Goal: Contribute content: Add original content to the website for others to see

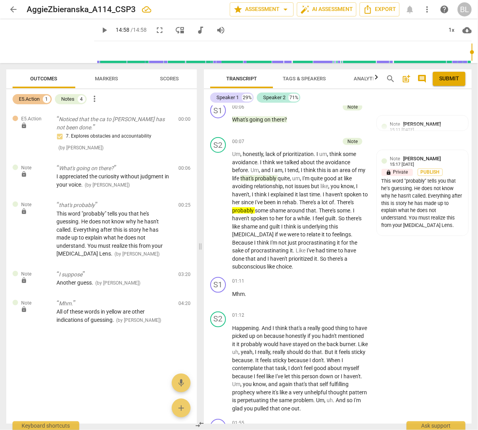
scroll to position [314, 0]
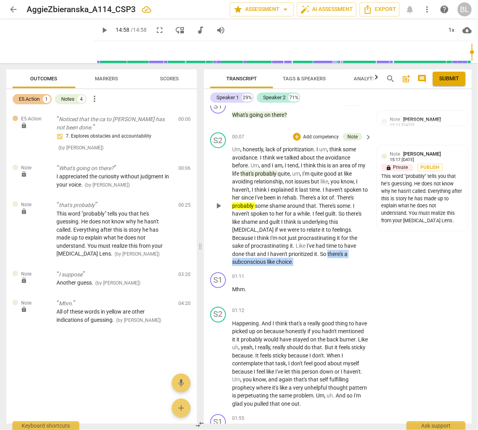
drag, startPoint x: 327, startPoint y: 253, endPoint x: 297, endPoint y: 264, distance: 32.2
click at [297, 263] on p "Um , honestly , lack of prioritization . I um , think some avoidance . I think …" at bounding box center [300, 205] width 136 height 121
click at [301, 251] on div "+" at bounding box center [302, 251] width 8 height 8
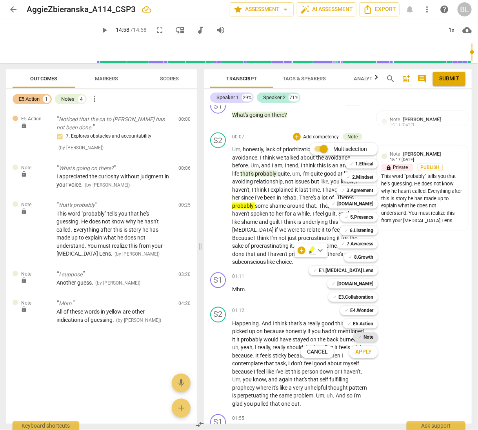
click at [367, 335] on b "Note" at bounding box center [368, 337] width 10 height 9
click at [366, 351] on span "Apply" at bounding box center [363, 352] width 16 height 8
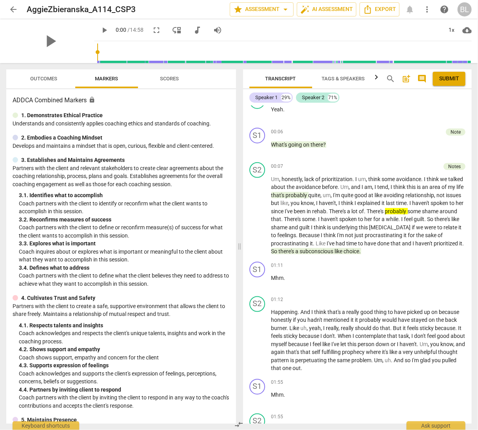
scroll to position [329, 0]
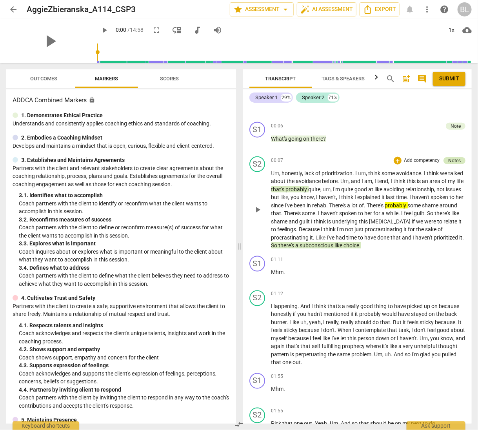
click at [456, 158] on div "Notes" at bounding box center [454, 160] width 13 height 7
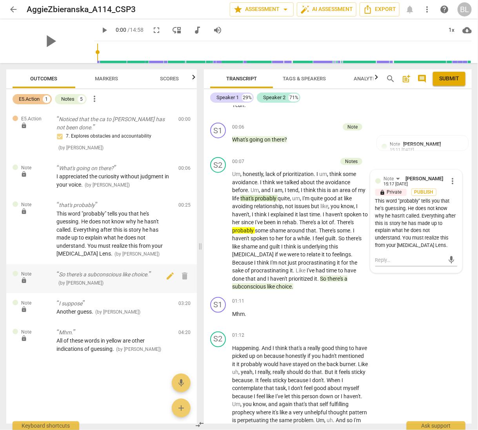
click at [133, 275] on p "So there's a subconscious like choice." at bounding box center [114, 275] width 116 height 8
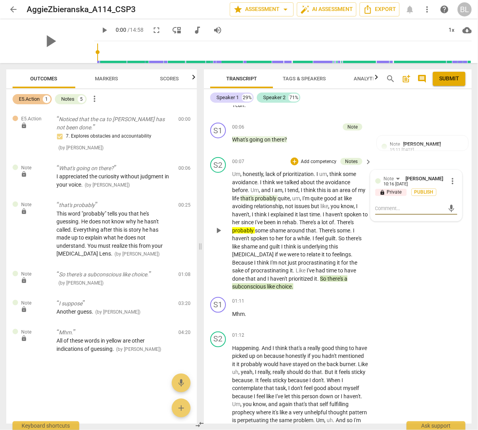
click at [403, 206] on textarea at bounding box center [409, 208] width 69 height 7
type textarea "T"
type textarea "Th"
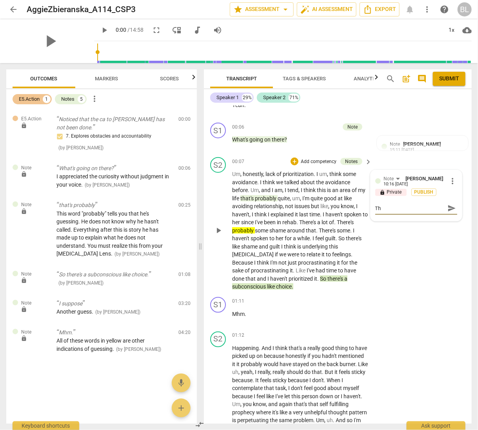
type textarea "The"
type textarea "Ther"
type textarea "There"
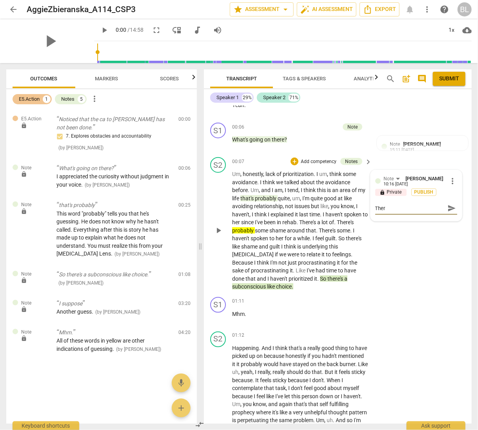
type textarea "There"
type textarea "There'"
type textarea "There's"
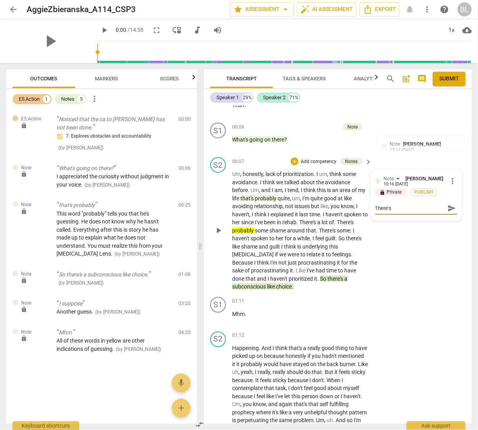
type textarea "There's"
type textarea "There's a"
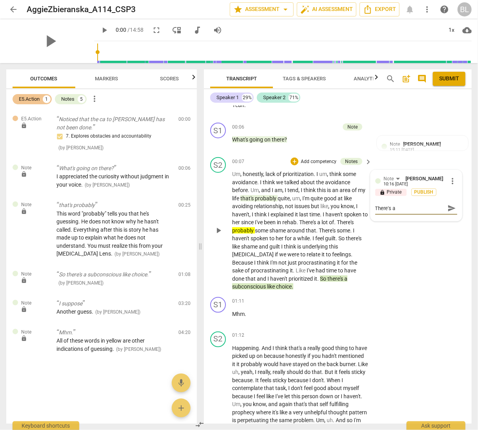
type textarea "There's a"
type textarea "There's"
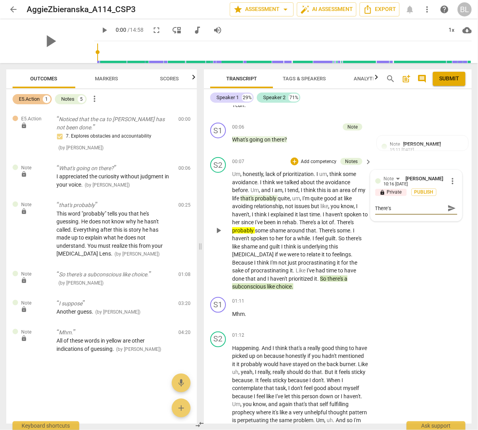
type textarea "There's"
type textarea "There'"
type textarea "There"
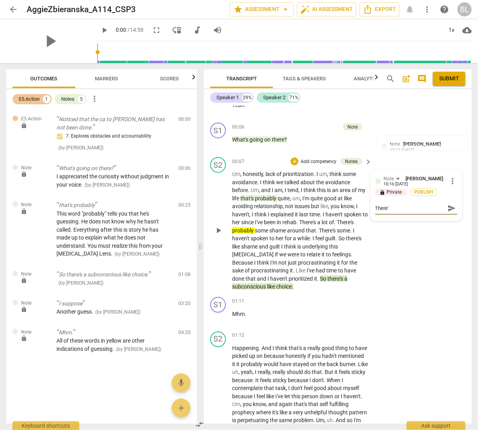
type textarea "There"
type textarea "Ther"
type textarea "The"
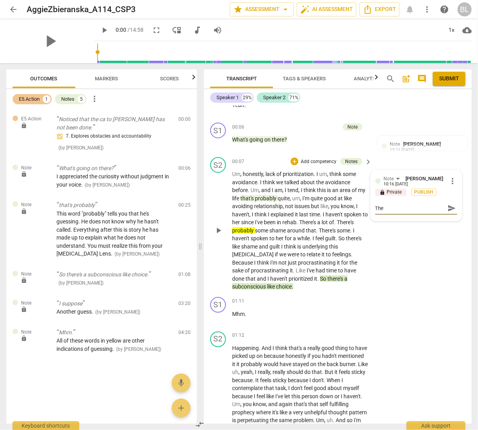
type textarea "Th"
type textarea "T"
type textarea """
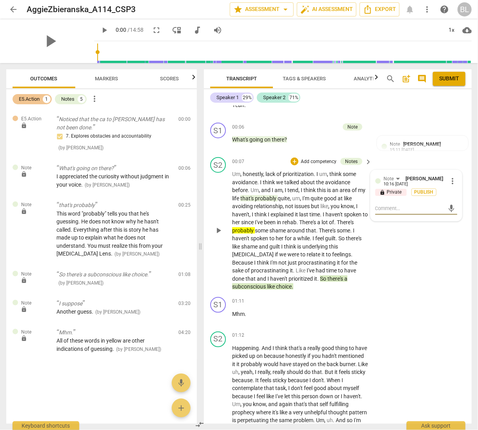
type textarea """
type textarea ""T"
type textarea ""Th"
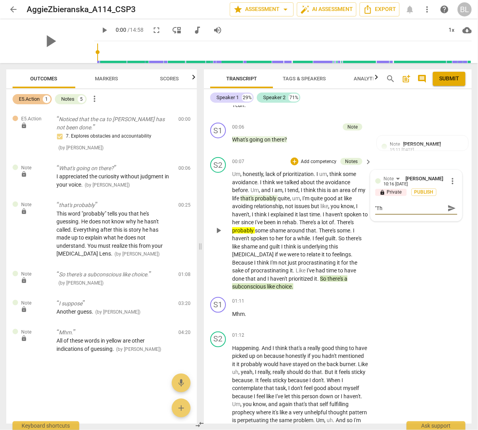
type textarea ""The"
type textarea ""Ther"
type textarea ""There"
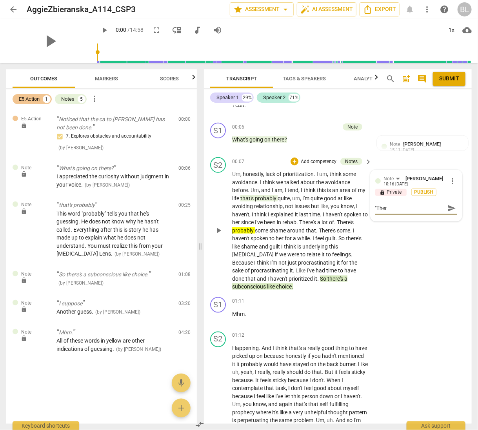
type textarea ""There"
type textarea ""There'"
type textarea ""There's"
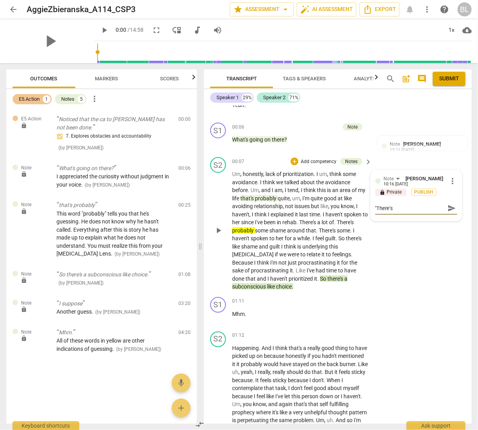
type textarea ""There's"
type textarea ""There's a"
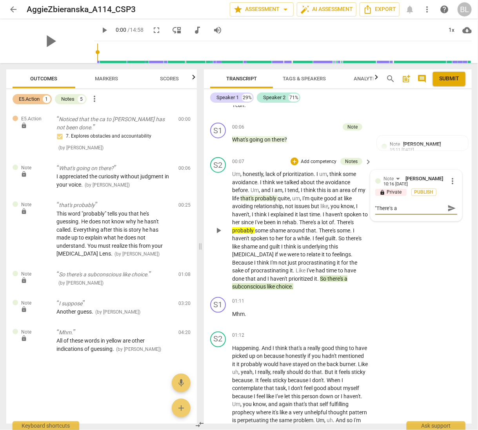
type textarea ""There's a"
type textarea ""There's a s"
type textarea ""There's a su"
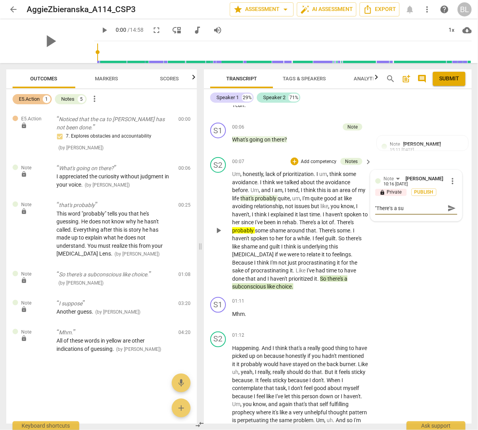
type textarea ""There's a sub"
type textarea ""There's a subc"
type textarea ""There's a subco"
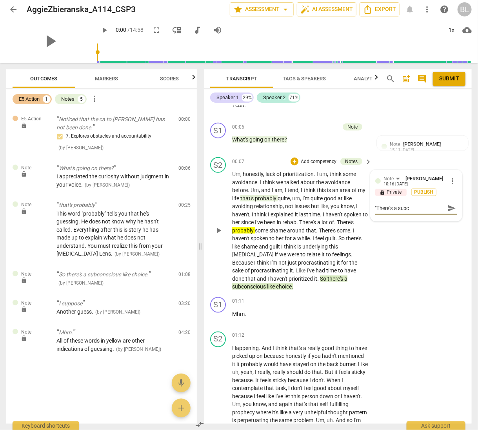
type textarea ""There's a subco"
type textarea ""There's a subcon"
type textarea ""There's a subcons"
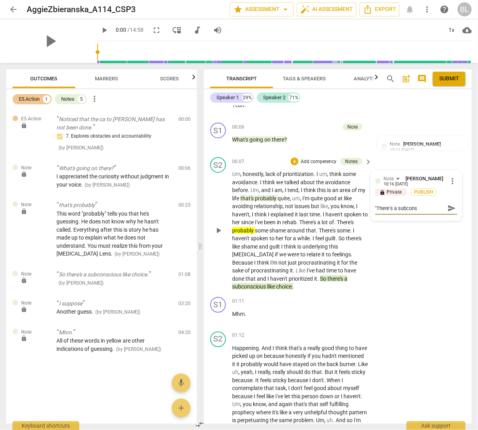
type textarea ""There's a subconsc"
type textarea ""There's a subconsci"
type textarea ""There's a subconscio"
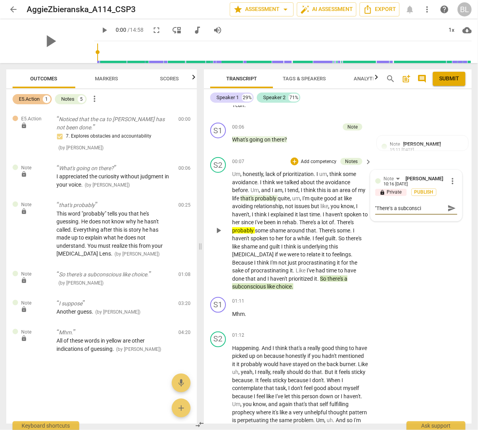
type textarea ""There's a subconscio"
type textarea ""There's a subconsciou"
type textarea ""There's a subconscious"
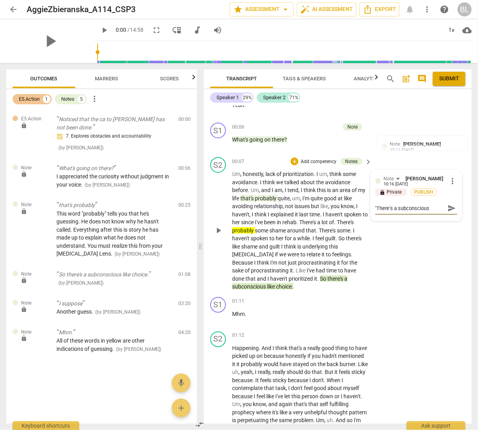
type textarea ""There's a subconscious"
type textarea ""There's a subconscious l"
type textarea ""There's a subconscious li"
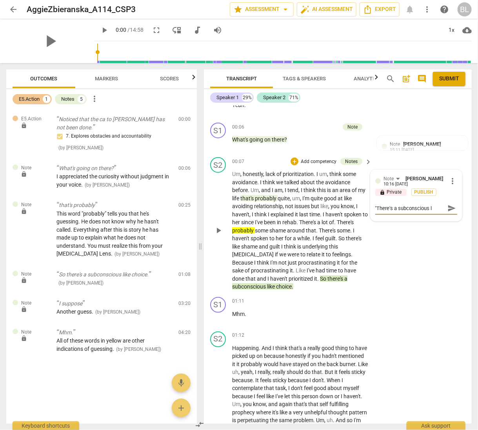
type textarea ""There's a subconscious li"
type textarea ""There's a subconscious lik"
type textarea ""There's a subconscious like"
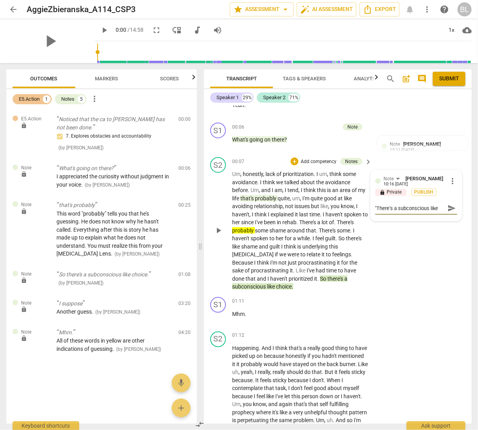
type textarea ""There's a subconscious like"
type textarea ""There's a subconscious like c"
type textarea ""There's a subconscious like ch"
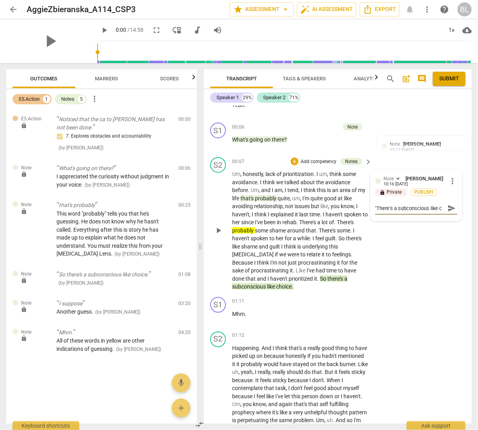
type textarea ""There's a subconscious like ch"
type textarea ""There's a subconscious like cho"
type textarea ""There's a subconscious like choi"
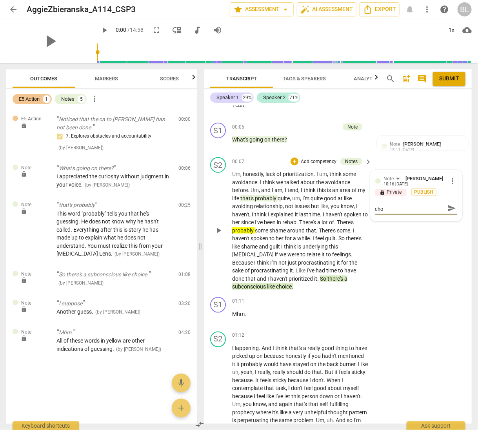
type textarea ""There's a subconscious like choi"
type textarea ""There's a subconscious like choic"
type textarea ""There's a subconscious like choice"
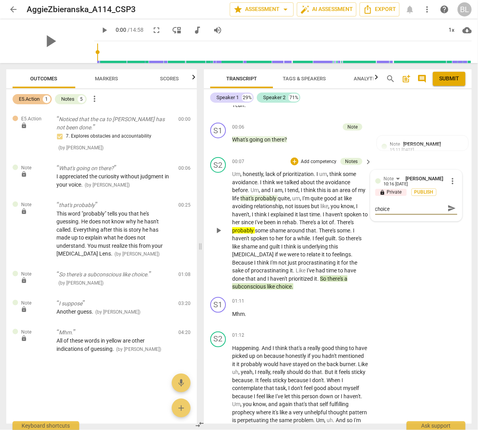
type textarea ""There's a subconscious like choice."
type textarea ""There's a subconscious like choice.""
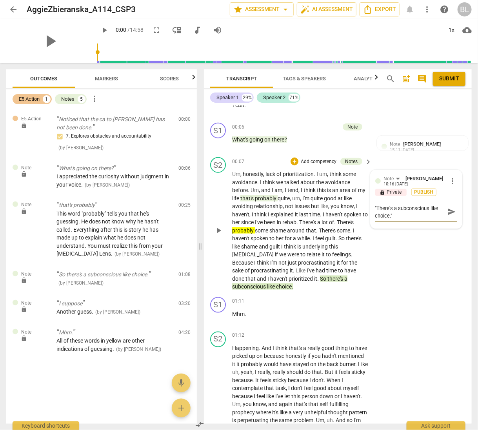
type textarea ""There's a subconscious like choice.""
type textarea ""There's a subconscious like choice." W"
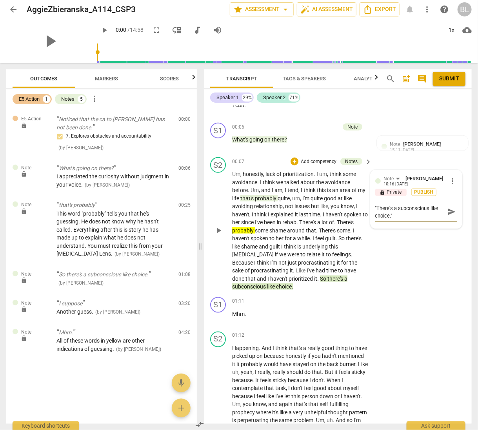
type textarea ""There's a subconscious like choice." W"
type textarea ""There's a subconscious like choice." Wh"
type textarea ""There's a subconscious like choice." Wha"
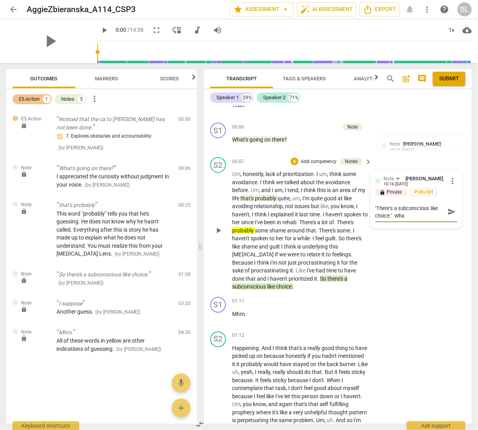
type textarea ""There's a subconscious like choice." What"
type textarea ""There's a subconscious like choice." What d"
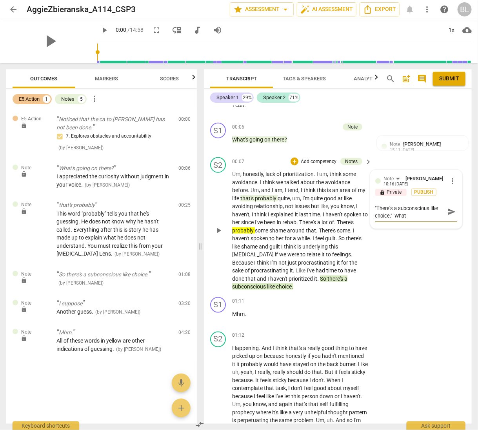
type textarea ""There's a subconscious like choice." What d"
type textarea ""There's a subconscious like choice." What do"
type textarea ""There's a subconscious like choice." What doe"
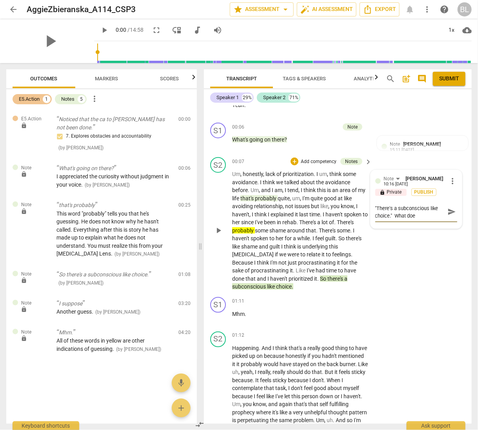
type textarea ""There's a subconscious like choice." What does"
type textarea ""There's a subconscious like choice." What does t"
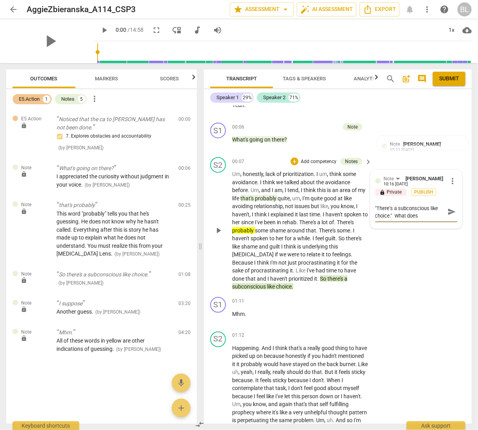
type textarea ""There's a subconscious like choice." What does t"
type textarea ""There's a subconscious like choice." What does th"
type textarea ""There's a subconscious like choice." What does tha"
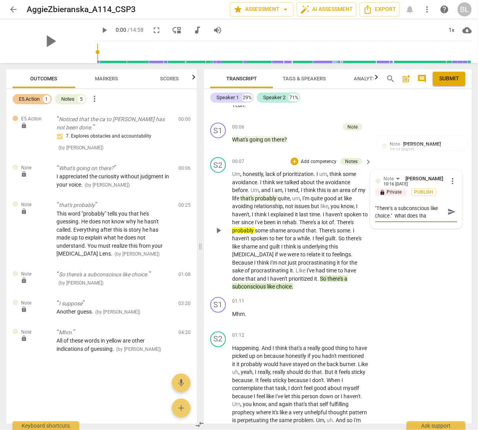
type textarea ""There's a subconscious like choice." What does that"
type textarea ""There's a subconscious like choice." What does that t"
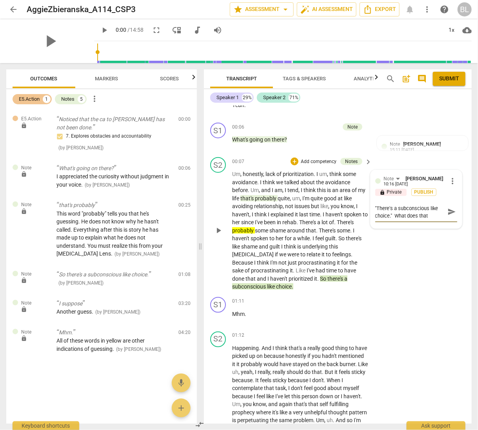
type textarea ""There's a subconscious like choice." What does that t"
type textarea ""There's a subconscious like choice." What does that te"
type textarea ""There's a subconscious like choice." What does that tel"
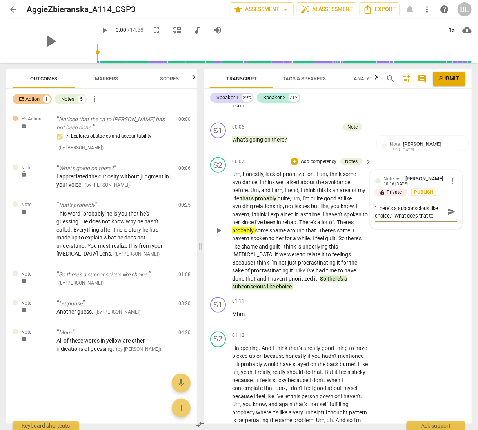
type textarea ""There's a subconscious like choice." What does that tell"
type textarea ""There's a subconscious like choice." What does that tell y"
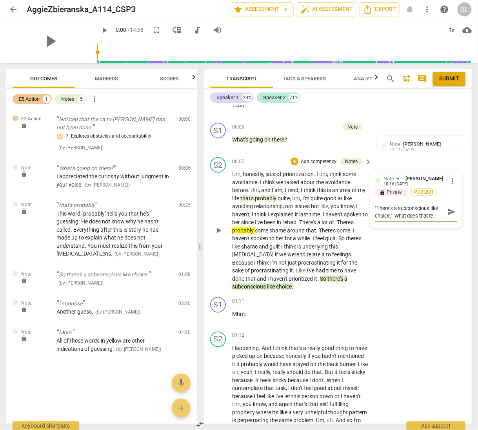
type textarea ""There's a subconscious like choice." What does that tell y"
type textarea ""There's a subconscious like choice." What does that tell yo"
type textarea ""There's a subconscious like choice." What does that tell you"
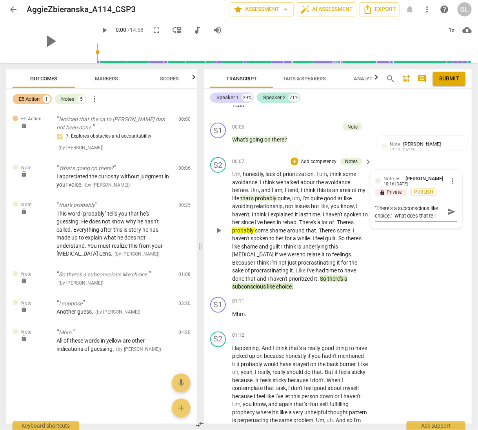
scroll to position [7, 0]
type textarea ""There's a subconscious like choice." What does that tell you?"
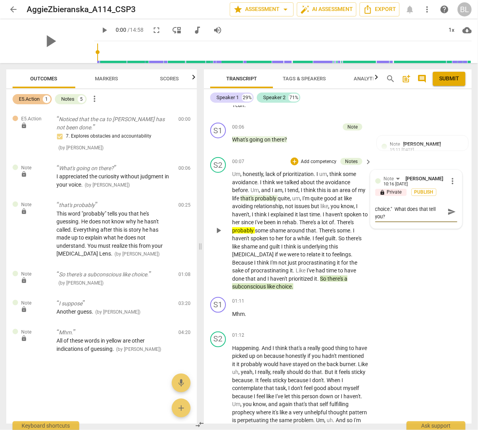
type textarea ""There's a subconscious like choice." What does that tell you?"
type textarea ""There's a subconscious like choice." What does that tell you? W"
type textarea ""There's a subconscious like choice." What does that tell you? Wh"
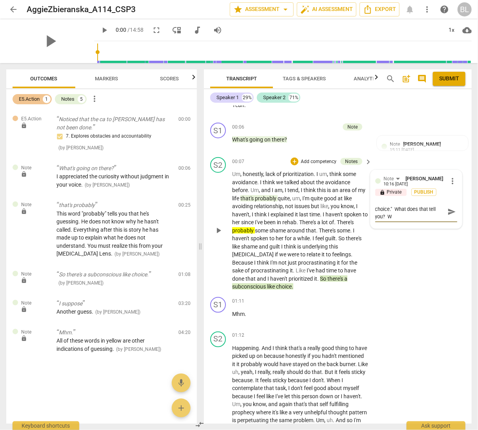
type textarea ""There's a subconscious like choice." What does that tell you? Wh"
type textarea ""There's a subconscious like choice." What does that tell you? Who"
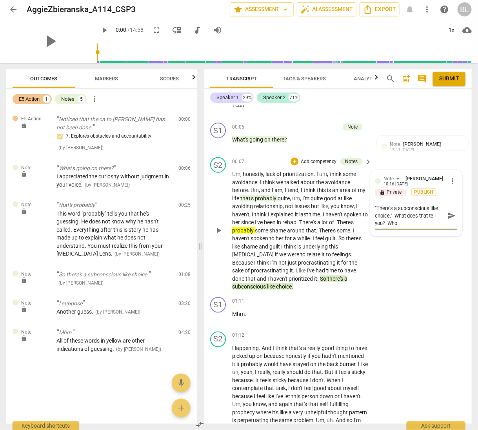
type textarea ""There's a subconscious like choice." What does that tell you? Who"
type textarea ""There's a subconscious like choice." What does that tell you? Who i"
type textarea ""There's a subconscious like choice." What does that tell you? Who is"
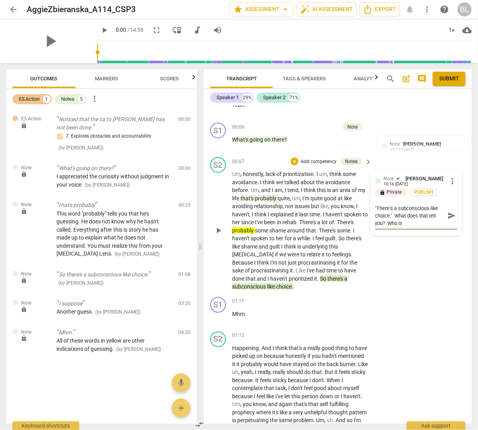
type textarea ""There's a subconscious like choice." What does that tell you? Who is"
type textarea ""There's a subconscious like choice." What does that tell you? Who is t"
type textarea ""There's a subconscious like choice." What does that tell you? Who is th"
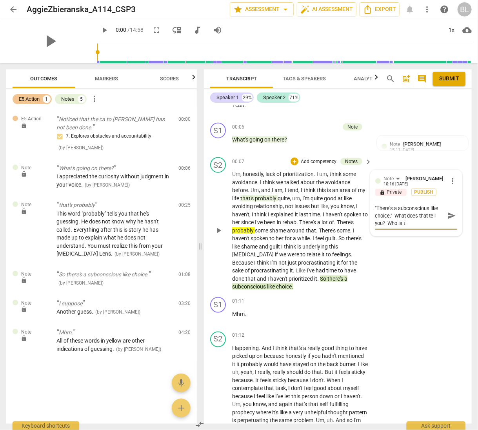
type textarea ""There's a subconscious like choice." What does that tell you? Who is th"
type textarea ""There's a subconscious like choice." What does that tell you? Who is tha"
type textarea ""There's a subconscious like choice." What does that tell you? Who is that"
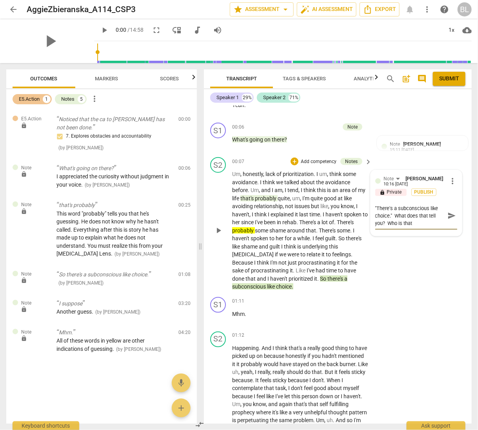
type textarea ""There's a subconscious like choice." What does that tell you? Who is that"
type textarea ""There's a subconscious like choice." What does that tell you? Who is that s"
type textarea ""There's a subconscious like choice." What does that tell you? Who is that su"
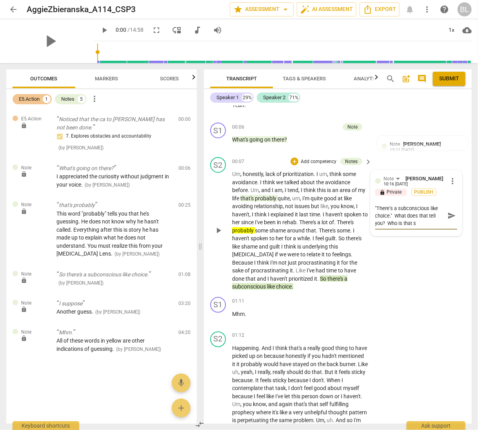
type textarea ""There's a subconscious like choice." What does that tell you? Who is that su"
type textarea ""There's a subconscious like choice." What does that tell you? Who is that sub"
click at [421, 280] on div "S2 play_arrow pause 00:07 + Add competency Notes keyboard_arrow_right Um , hone…" at bounding box center [338, 224] width 268 height 140
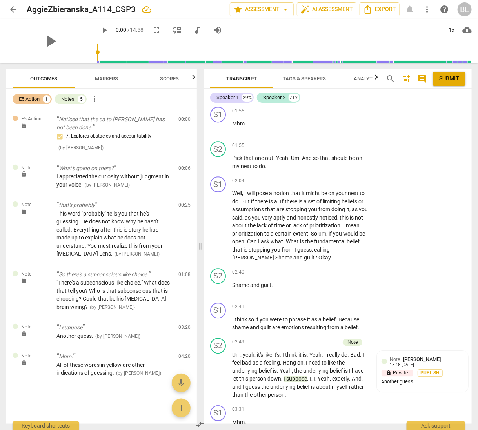
scroll to position [624, 0]
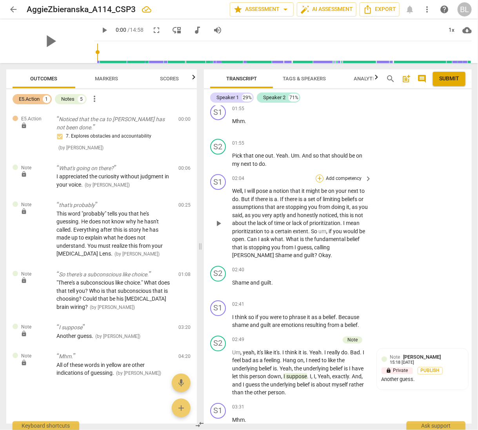
click at [317, 175] on div "+" at bounding box center [320, 178] width 8 height 8
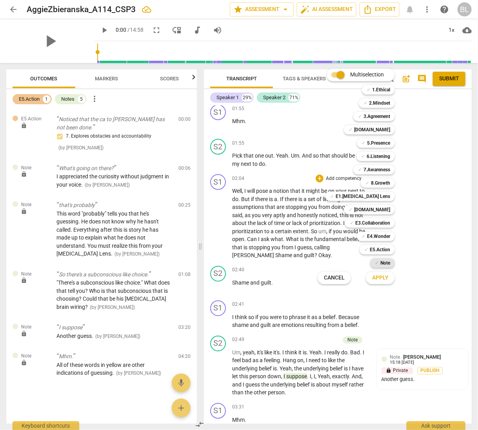
click at [386, 261] on b "Note" at bounding box center [385, 262] width 10 height 9
click at [381, 277] on span "Apply" at bounding box center [380, 278] width 16 height 8
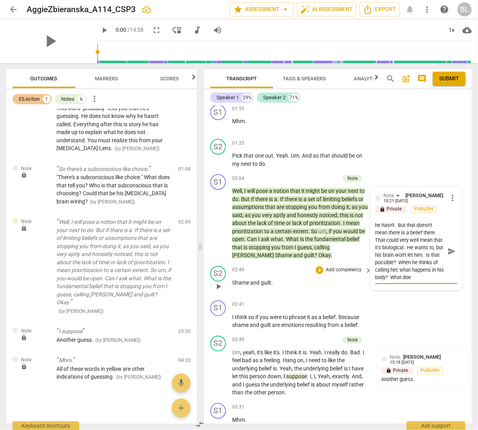
scroll to position [66, 0]
drag, startPoint x: 450, startPoint y: 308, endPoint x: 460, endPoint y: 273, distance: 36.1
click at [450, 307] on div "S1 play_arrow pause 02:41 + Add competency keyboard_arrow_right I think so if y…" at bounding box center [338, 314] width 268 height 35
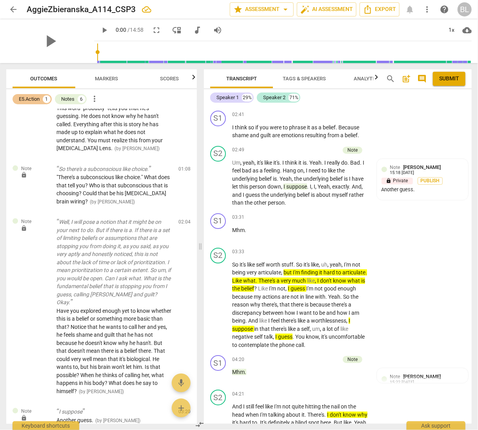
scroll to position [818, 0]
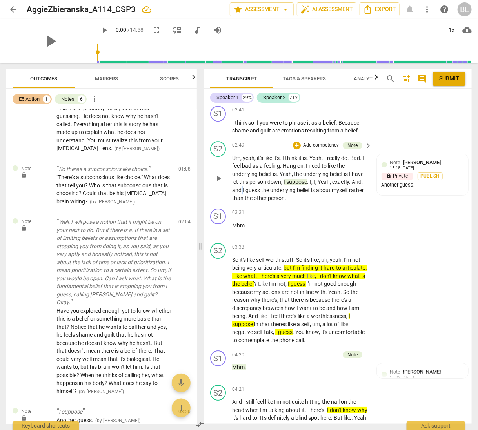
click at [242, 187] on p "Um , yeah , it's like it's . I think it is . Yeah . I really do . Bad . I feel …" at bounding box center [300, 178] width 136 height 48
drag, startPoint x: 242, startPoint y: 187, endPoint x: 260, endPoint y: 189, distance: 17.4
click at [260, 189] on p "Um , yeah , it's like it's . I think it is . Yeah . I really do . Bad . I feel …" at bounding box center [300, 178] width 136 height 48
click at [277, 178] on icon "button" at bounding box center [278, 176] width 5 height 5
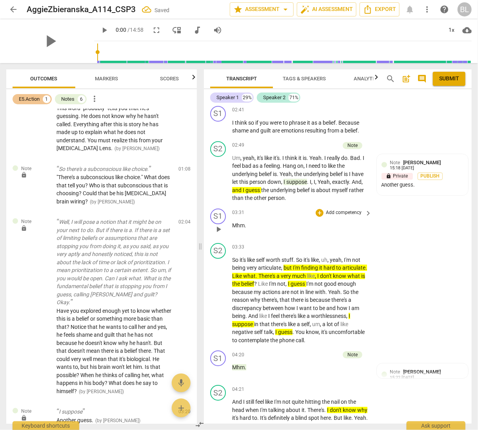
click at [395, 209] on div "S1 play_arrow pause 03:31 + Add competency keyboard_arrow_right Mhm ." at bounding box center [338, 222] width 268 height 35
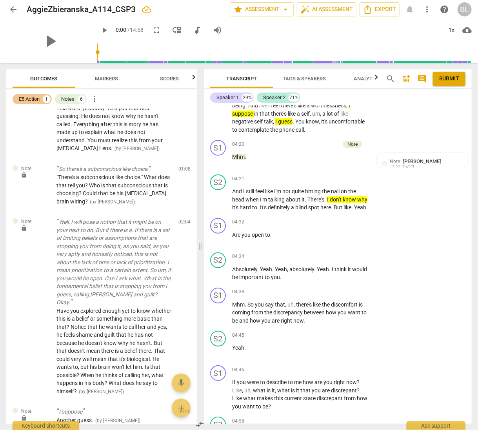
scroll to position [1013, 0]
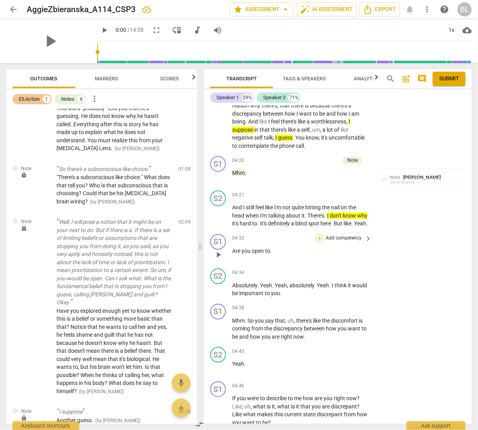
click at [319, 242] on div "+" at bounding box center [320, 238] width 8 height 8
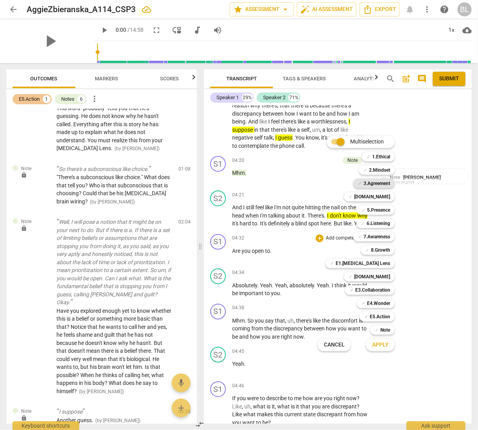
click at [376, 181] on b "3.Agreement" at bounding box center [376, 183] width 27 height 9
click at [386, 274] on b "[DOMAIN_NAME]" at bounding box center [372, 276] width 36 height 9
click at [382, 344] on span "Apply" at bounding box center [380, 345] width 16 height 8
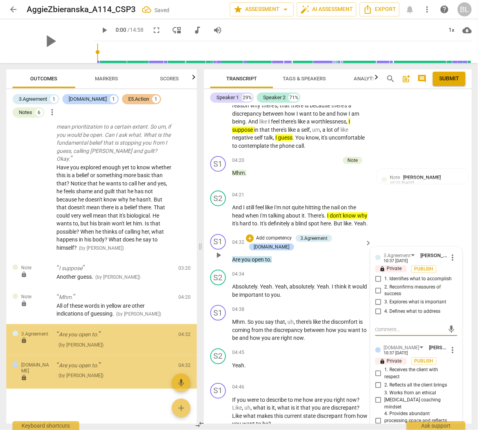
scroll to position [263, 0]
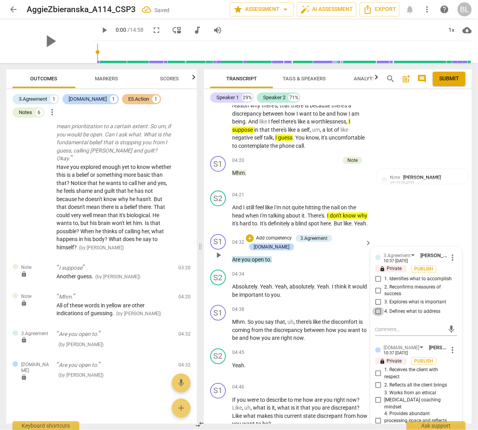
click at [375, 314] on input "4. Defines what to address" at bounding box center [378, 311] width 13 height 9
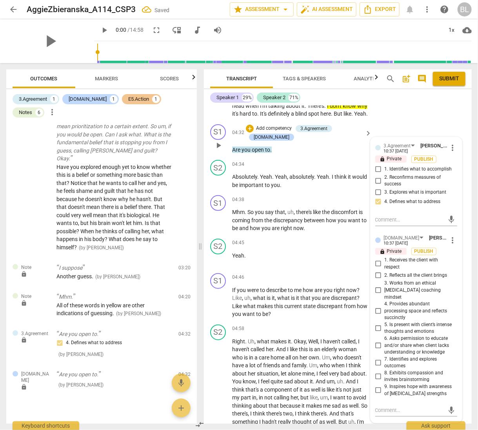
scroll to position [1126, 0]
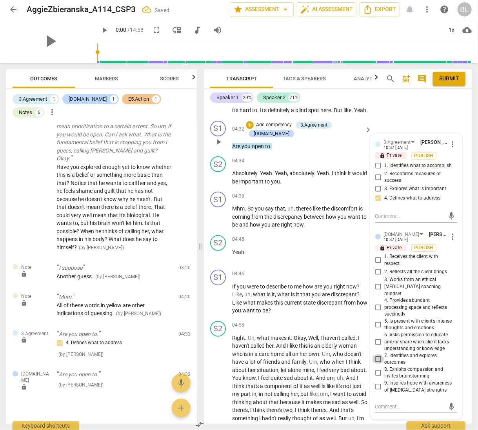
click at [375, 354] on input "7. Identifies and explores outcomes" at bounding box center [378, 358] width 13 height 9
click at [334, 357] on span "who" at bounding box center [339, 354] width 12 height 6
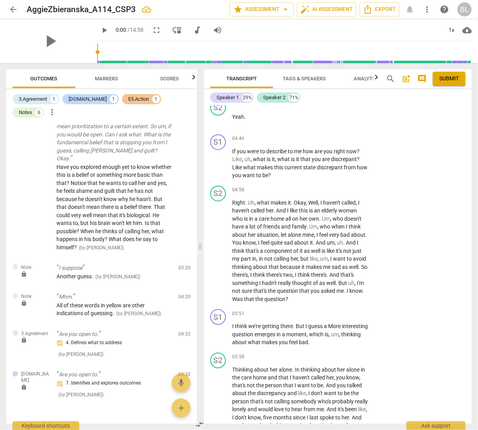
scroll to position [1266, 0]
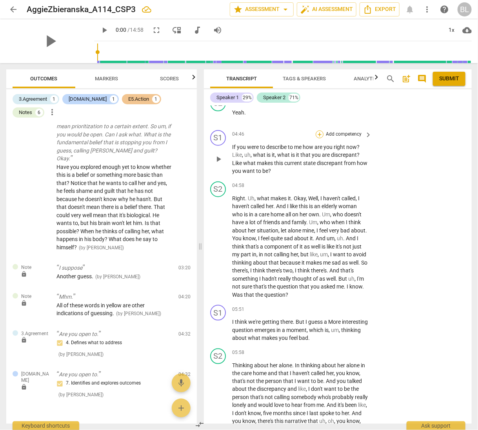
click at [319, 138] on div "+" at bounding box center [320, 135] width 8 height 8
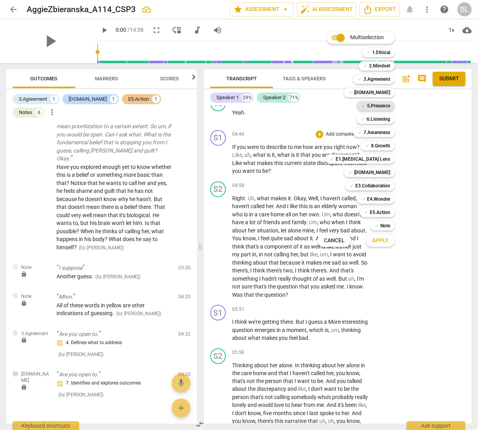
click at [386, 102] on b "5.Presence" at bounding box center [378, 105] width 23 height 9
click at [385, 117] on b "6.Listening" at bounding box center [379, 118] width 24 height 9
click at [387, 129] on b "7.Awareness" at bounding box center [376, 132] width 27 height 9
click at [385, 195] on b "E4.Wonder" at bounding box center [378, 198] width 23 height 9
click at [382, 242] on span "Apply" at bounding box center [380, 241] width 16 height 8
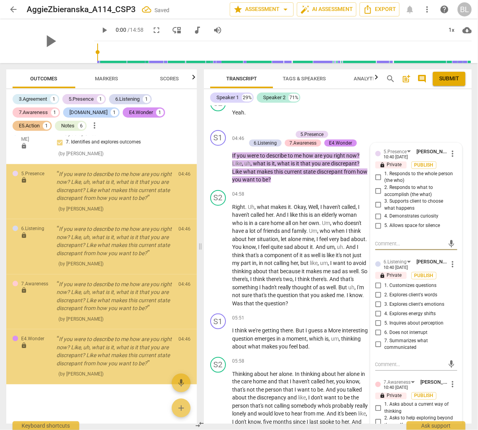
scroll to position [549, 0]
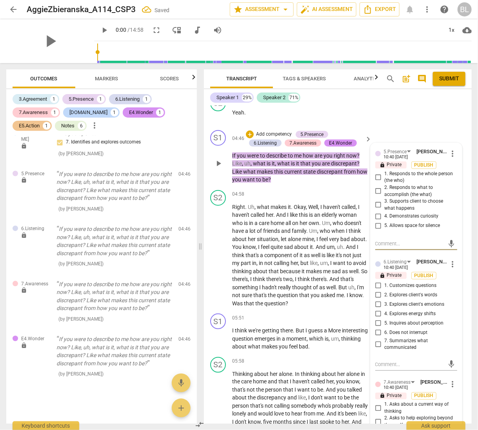
click at [375, 220] on input "4. Demonstrates curiosity" at bounding box center [378, 216] width 13 height 9
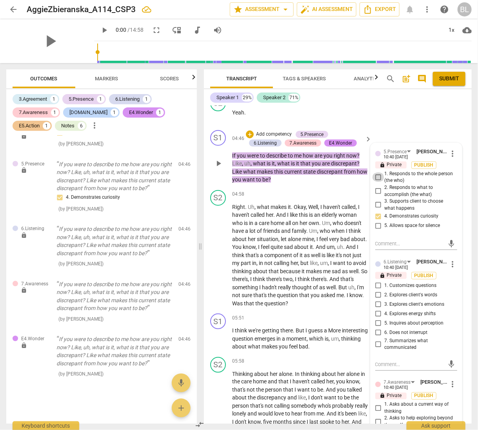
click at [377, 180] on input "1. Responds to the whole person (the who)" at bounding box center [378, 177] width 13 height 9
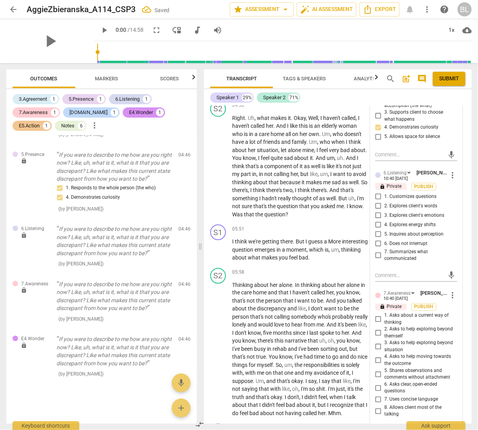
scroll to position [1357, 0]
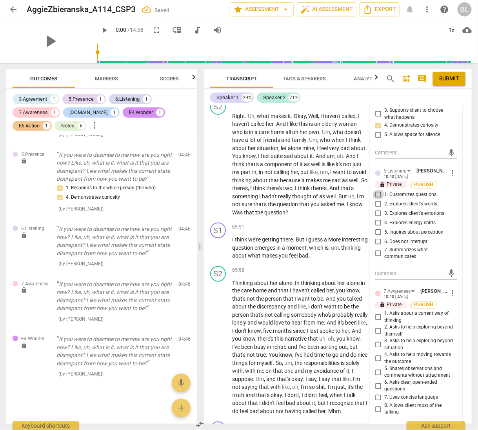
click at [376, 197] on input "1. Customizes questions" at bounding box center [378, 194] width 13 height 9
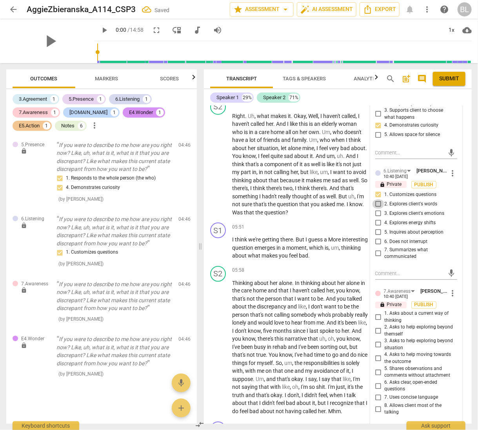
click at [376, 207] on input "2. Explores client's words" at bounding box center [378, 204] width 13 height 9
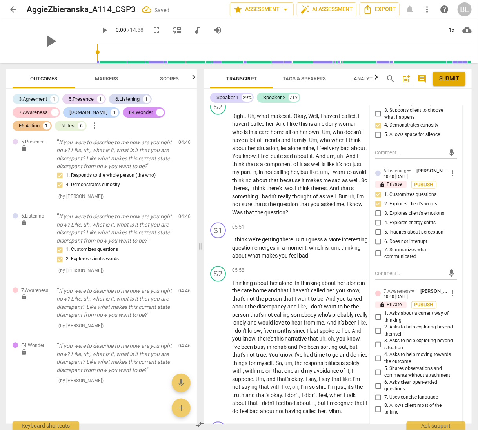
click at [376, 236] on input "5. Inquires about perception" at bounding box center [378, 232] width 13 height 9
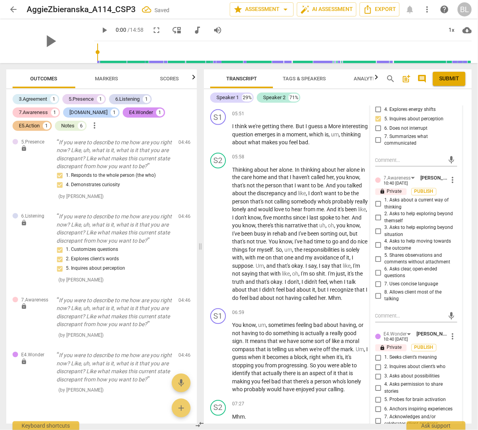
scroll to position [1492, 0]
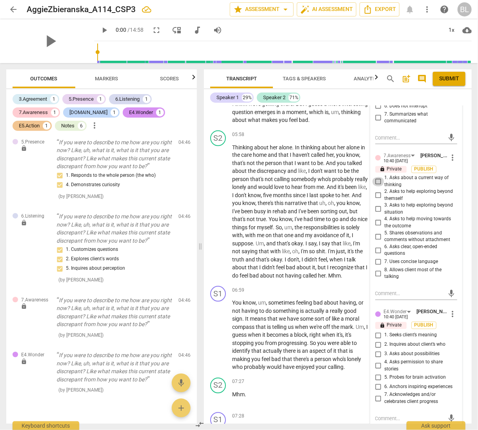
click at [376, 184] on input "1. Asks about a current way of thinking" at bounding box center [378, 181] width 13 height 9
click at [377, 200] on input "2. Asks to help exploring beyond themself" at bounding box center [378, 195] width 13 height 9
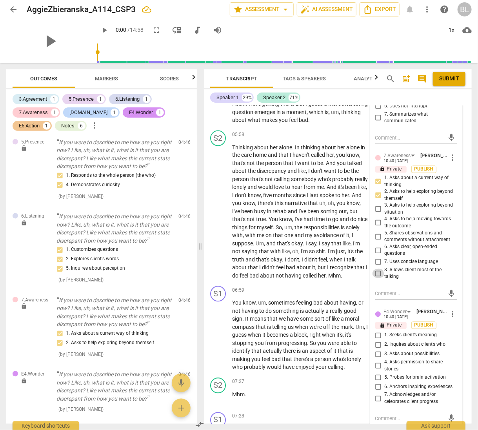
click at [376, 278] on input "8. Allows client most of the talking" at bounding box center [378, 273] width 13 height 9
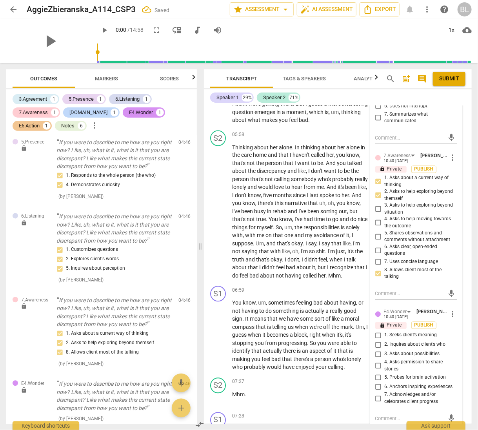
click at [377, 347] on input "2. Inquires about client’s who" at bounding box center [378, 344] width 13 height 9
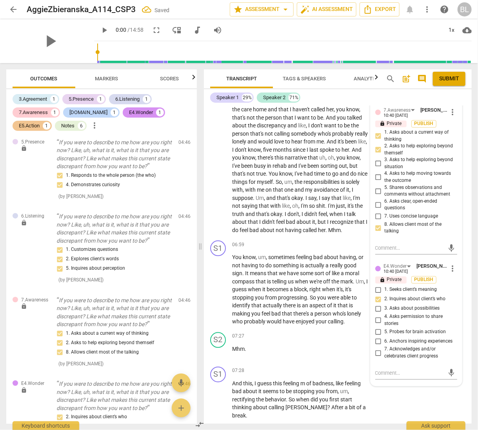
scroll to position [1561, 0]
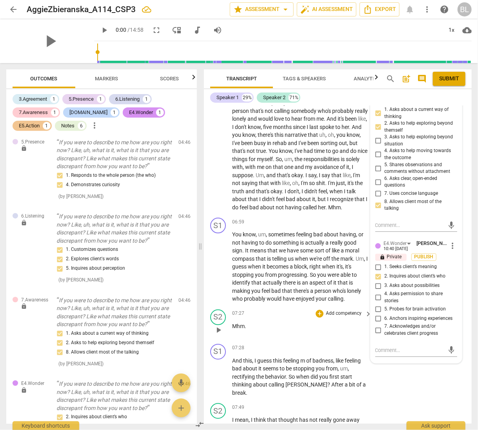
click at [318, 338] on div "07:27 + Add competency keyboard_arrow_right Mhm ." at bounding box center [302, 324] width 140 height 28
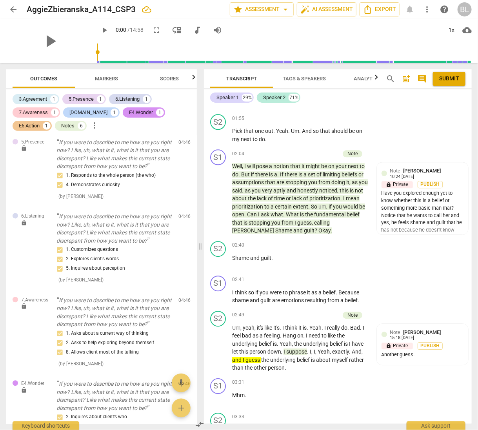
scroll to position [646, 0]
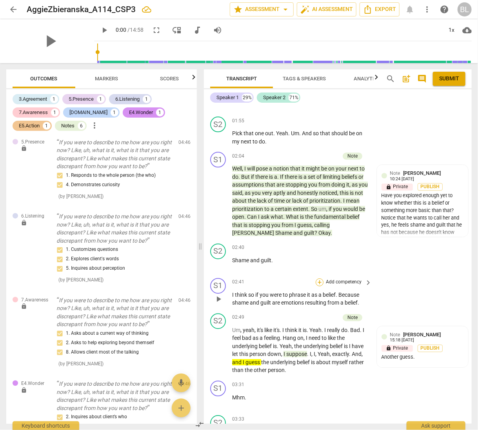
click at [318, 279] on div "+" at bounding box center [320, 282] width 8 height 8
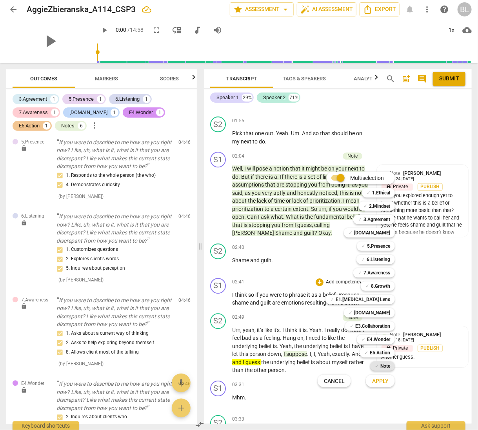
click at [383, 366] on b "Note" at bounding box center [385, 366] width 10 height 9
click at [376, 379] on span "Apply" at bounding box center [380, 382] width 16 height 8
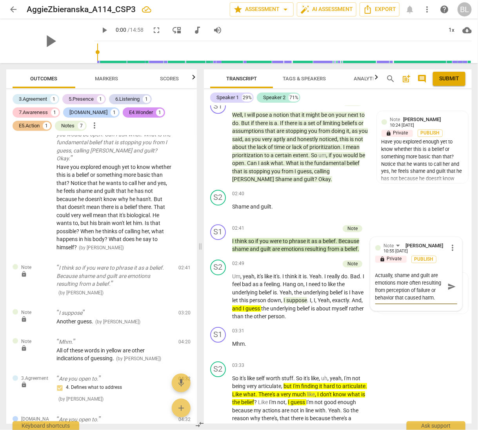
scroll to position [730, 0]
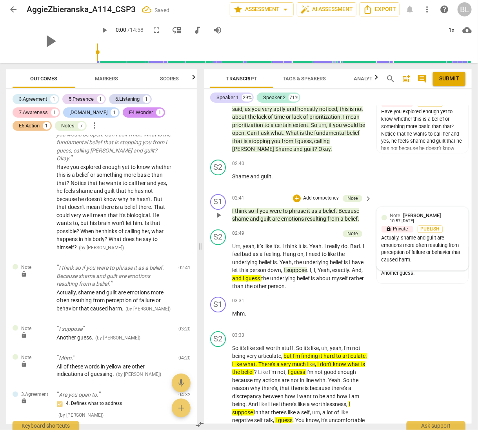
click at [430, 213] on span "[PERSON_NAME]" at bounding box center [422, 216] width 38 height 6
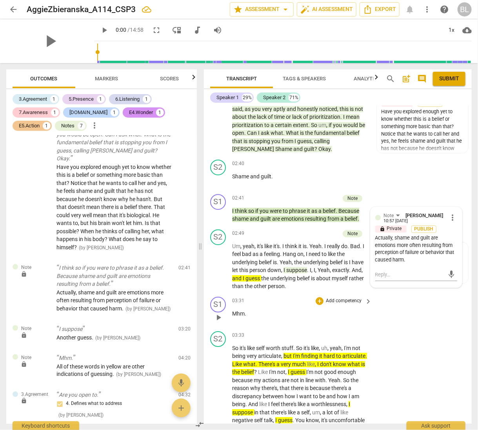
click at [421, 293] on div "Aggie Zbieranska Summary: S1 play_arrow pause 00:00 + Add competency E5.Action …" at bounding box center [338, 265] width 268 height 318
